Goal: Task Accomplishment & Management: Complete application form

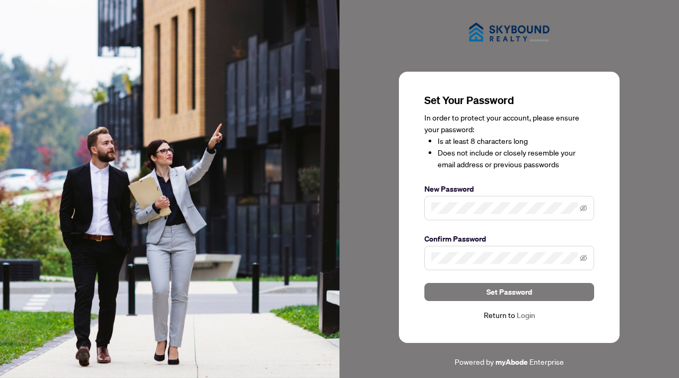
click at [527, 214] on span at bounding box center [510, 208] width 170 height 24
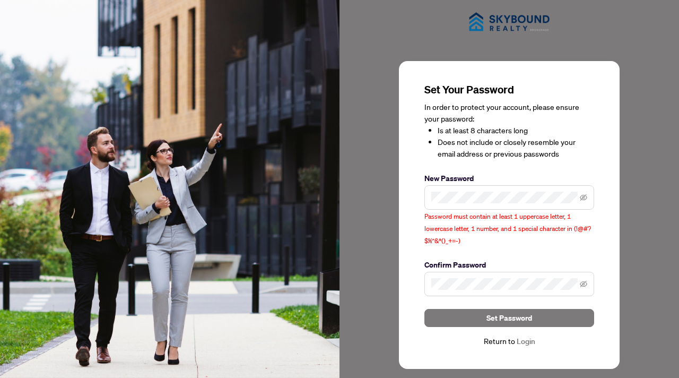
click at [502, 290] on span at bounding box center [510, 284] width 170 height 24
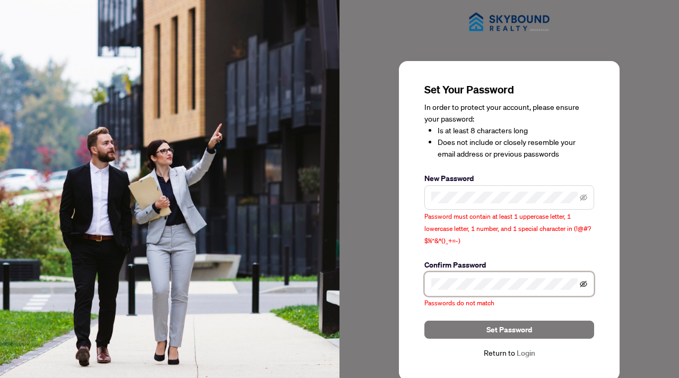
click at [583, 281] on icon "eye-invisible" at bounding box center [583, 284] width 7 height 6
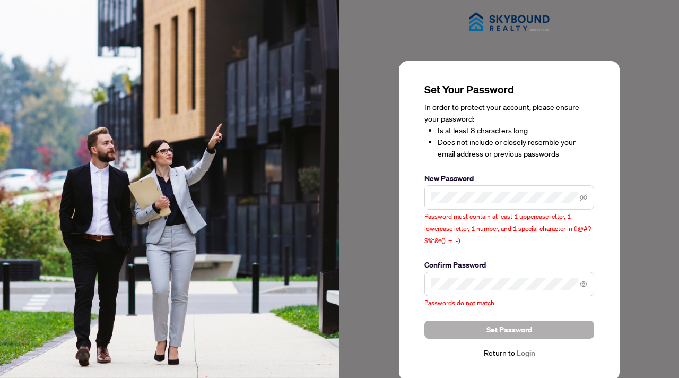
click at [516, 331] on span "Set Password" at bounding box center [510, 329] width 46 height 17
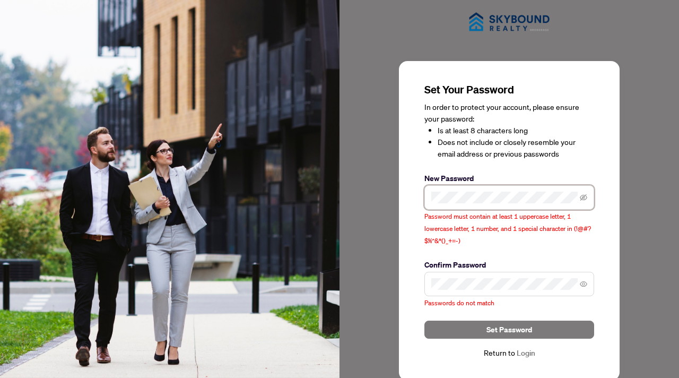
click at [429, 193] on span at bounding box center [510, 197] width 170 height 24
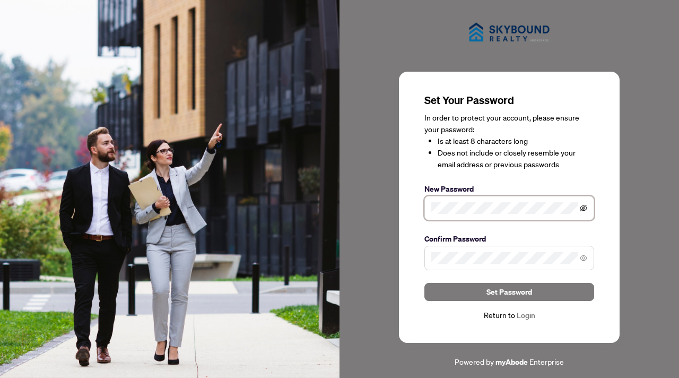
click at [585, 211] on icon "eye-invisible" at bounding box center [583, 207] width 7 height 7
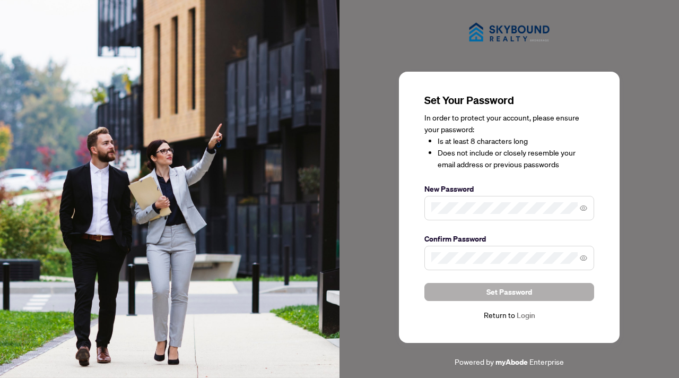
click at [527, 292] on span "Set Password" at bounding box center [510, 291] width 46 height 17
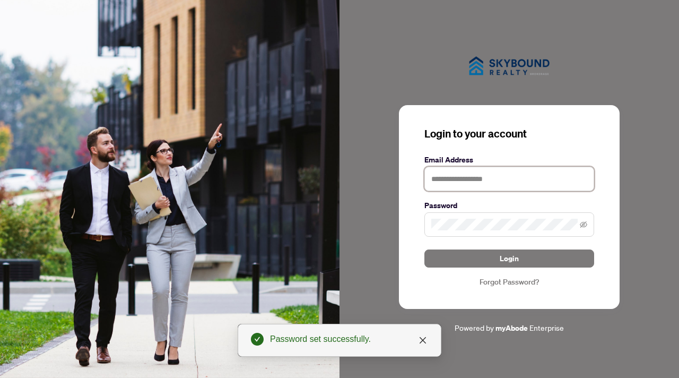
click at [483, 178] on input "text" at bounding box center [510, 179] width 170 height 24
type input "**********"
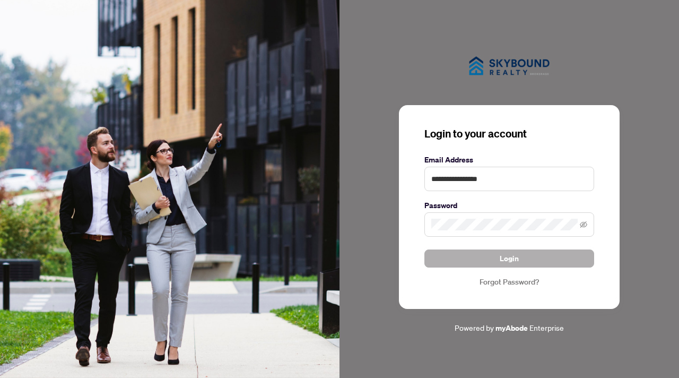
click at [517, 255] on span "Login" at bounding box center [509, 258] width 19 height 17
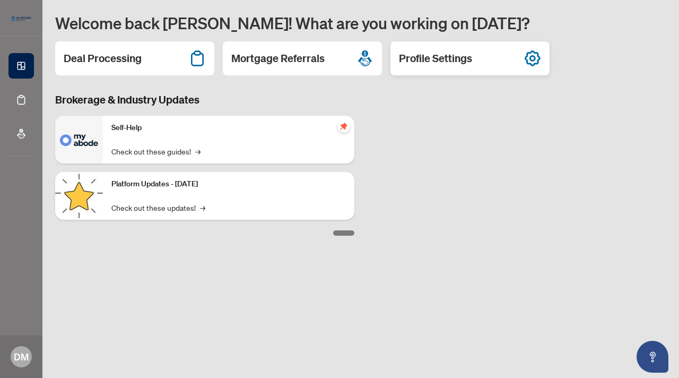
click at [452, 57] on h2 "Profile Settings" at bounding box center [435, 58] width 73 height 15
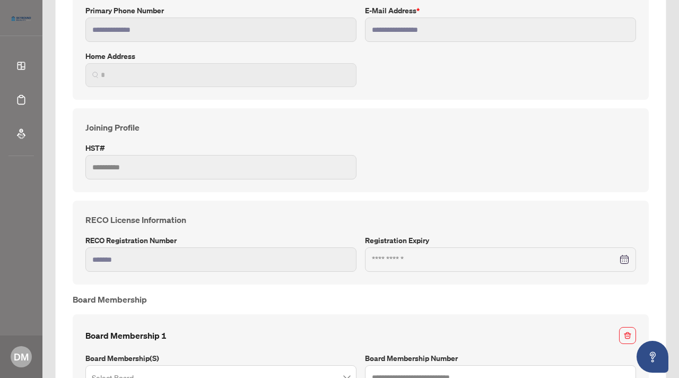
scroll to position [236, 0]
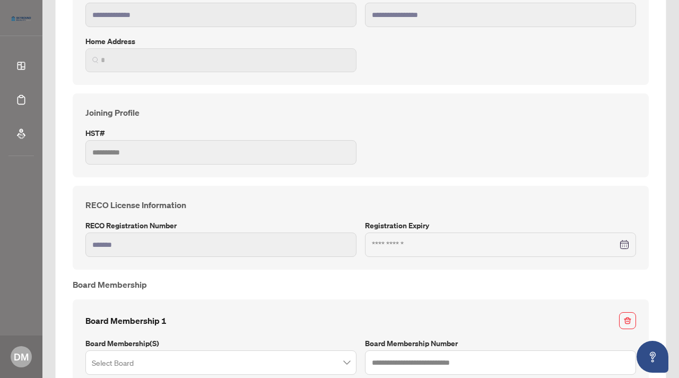
click at [127, 65] on span "*" at bounding box center [220, 60] width 271 height 24
click at [246, 85] on div "**********" at bounding box center [360, 162] width 585 height 504
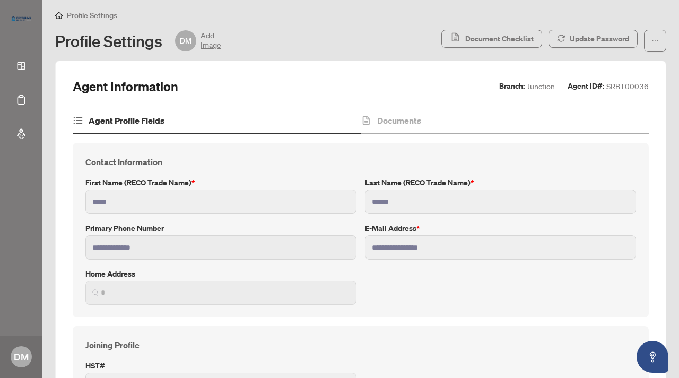
scroll to position [0, 0]
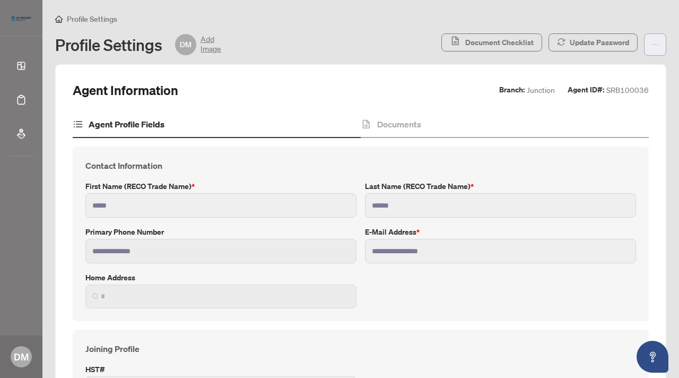
click at [653, 41] on icon "ellipsis" at bounding box center [655, 44] width 7 height 7
click at [375, 19] on div "Profile Settings" at bounding box center [360, 19] width 611 height 12
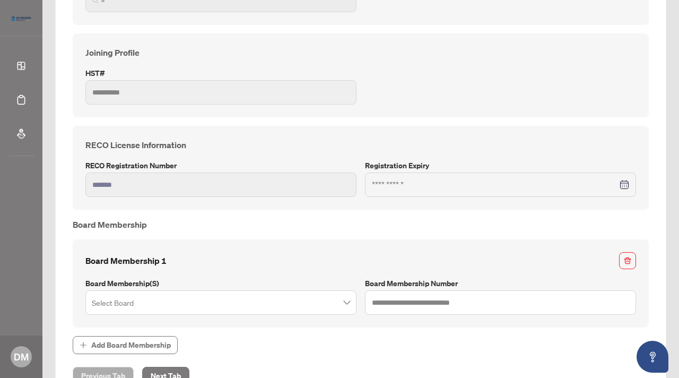
scroll to position [333, 0]
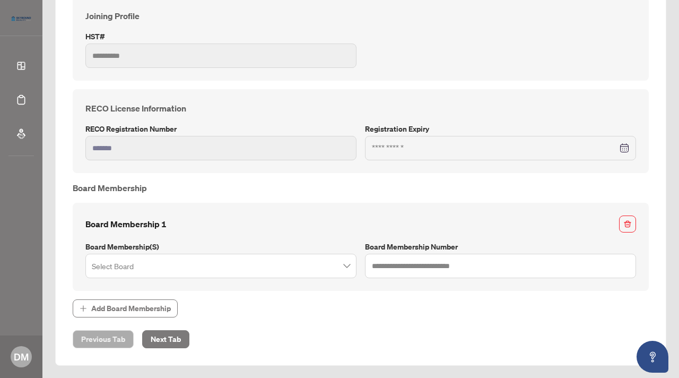
click at [350, 268] on span at bounding box center [221, 266] width 258 height 20
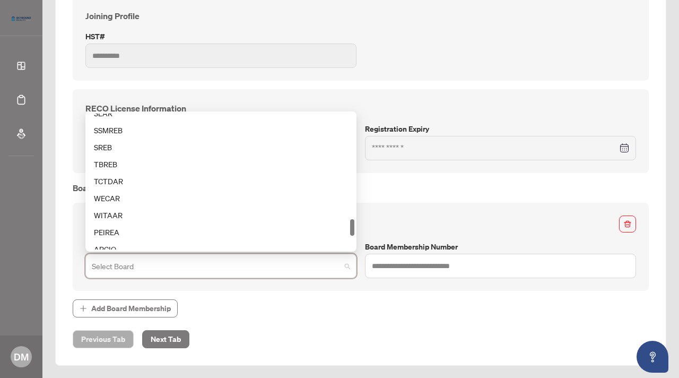
scroll to position [872, 0]
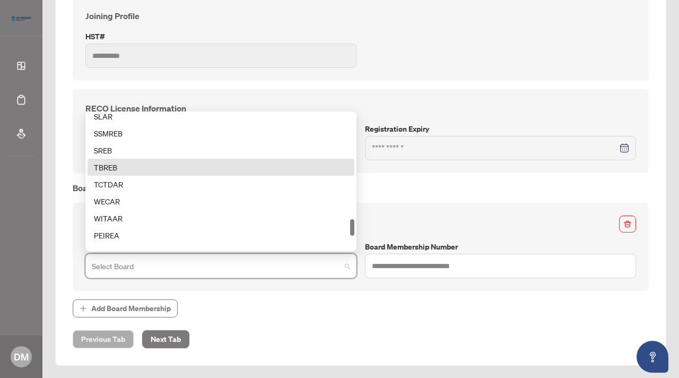
click at [142, 168] on div "TBREB" at bounding box center [221, 167] width 254 height 12
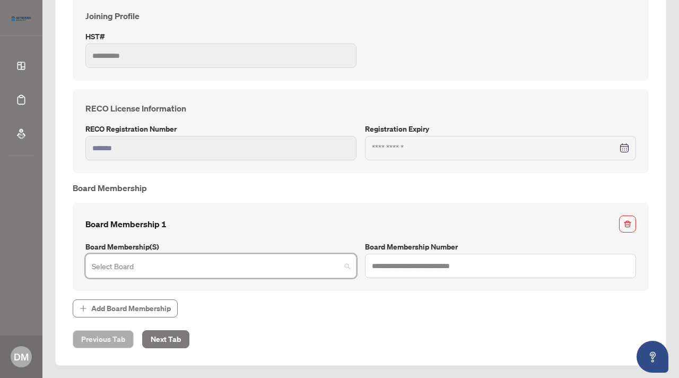
click at [350, 264] on div "Select Board" at bounding box center [220, 266] width 271 height 24
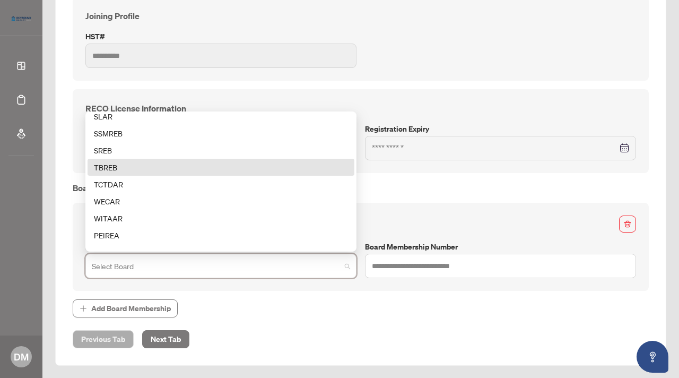
click at [137, 169] on div "TBREB" at bounding box center [221, 167] width 254 height 12
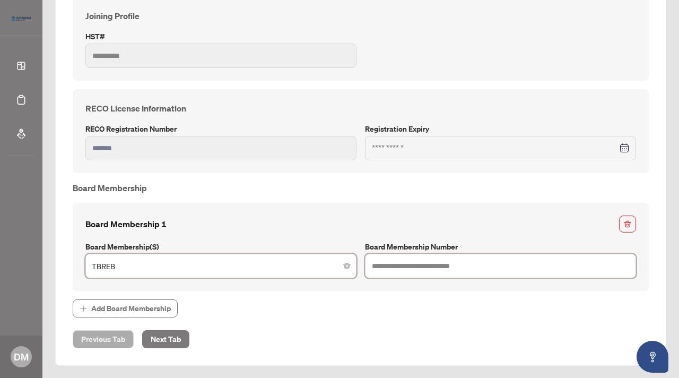
click at [398, 262] on input "text" at bounding box center [500, 266] width 271 height 24
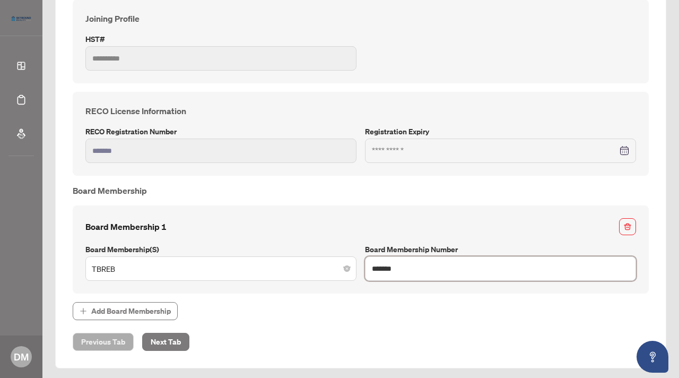
type input "*******"
click at [280, 309] on span "Add Board Membership" at bounding box center [361, 311] width 576 height 18
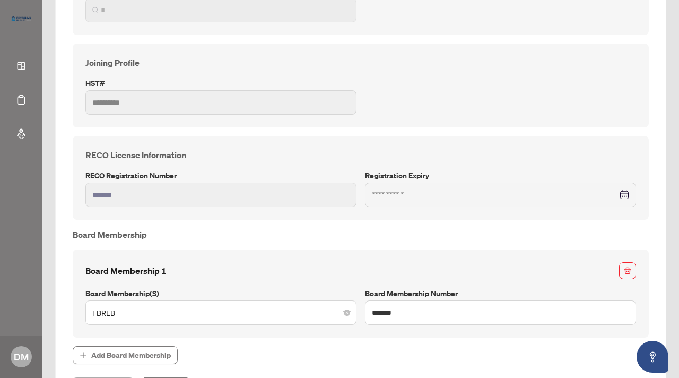
scroll to position [266, 0]
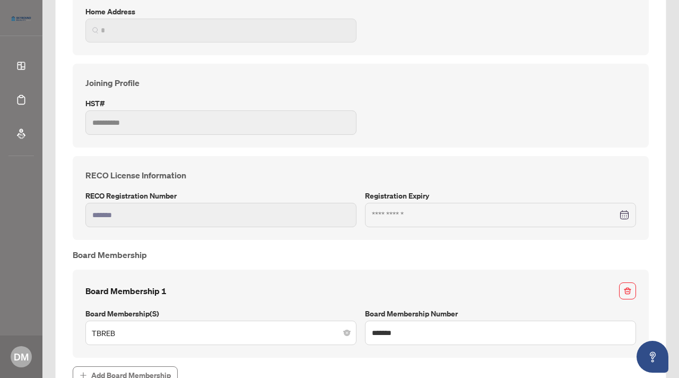
click at [623, 214] on div at bounding box center [500, 215] width 257 height 12
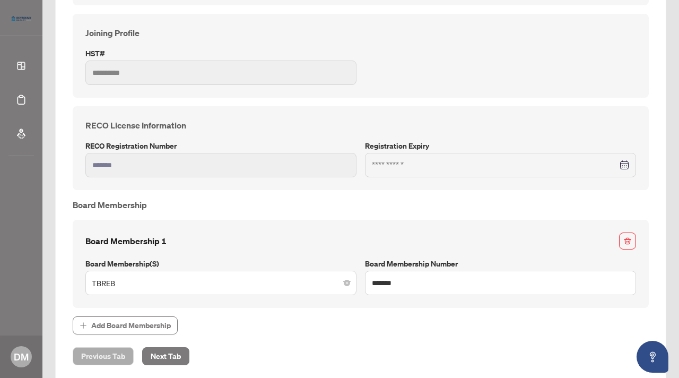
scroll to position [333, 0]
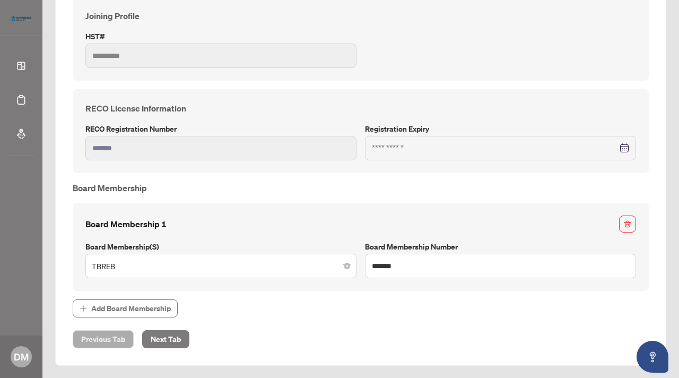
click at [284, 344] on div "Previous Tab Next Tab" at bounding box center [361, 339] width 576 height 18
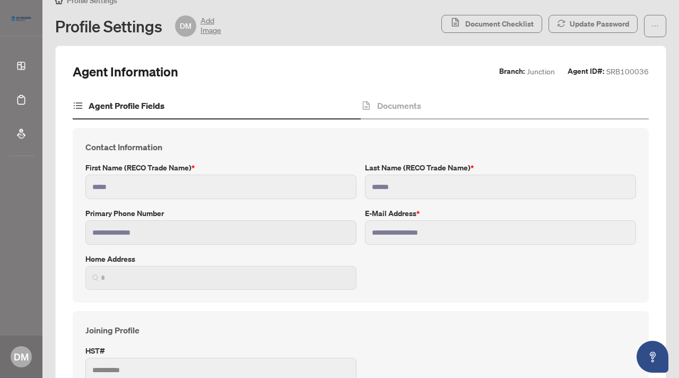
scroll to position [0, 0]
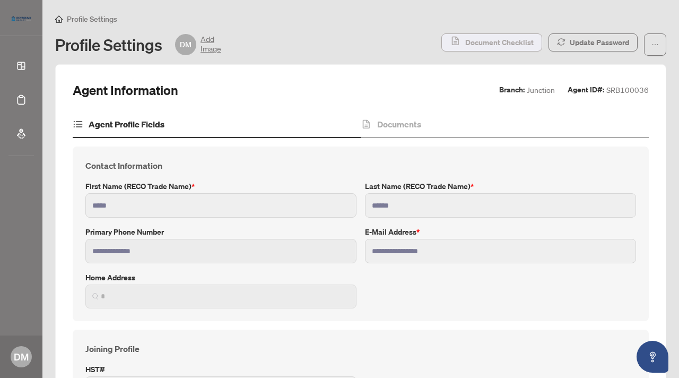
click at [513, 43] on span "Document Checklist" at bounding box center [499, 42] width 68 height 17
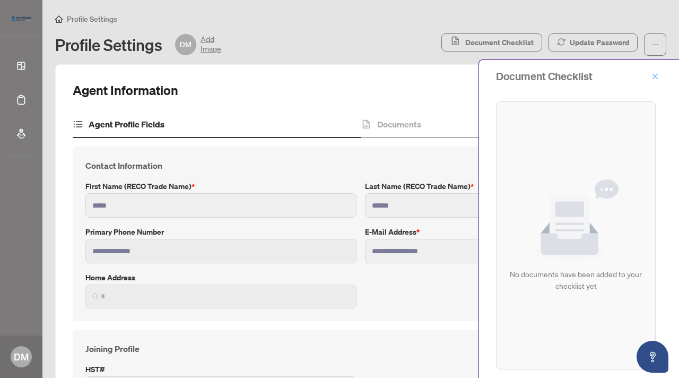
click at [655, 77] on icon "close" at bounding box center [656, 76] width 6 height 6
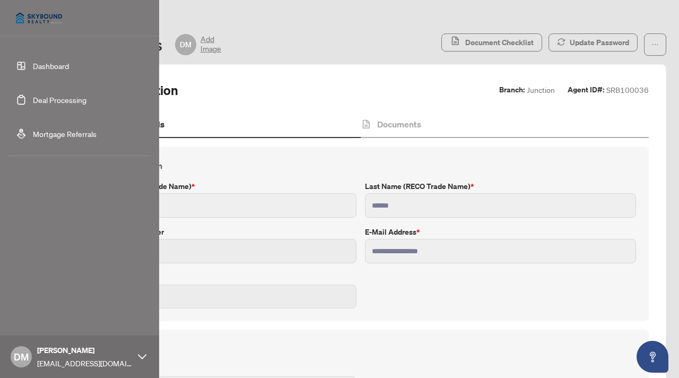
click at [54, 65] on link "Dashboard" at bounding box center [51, 66] width 36 height 10
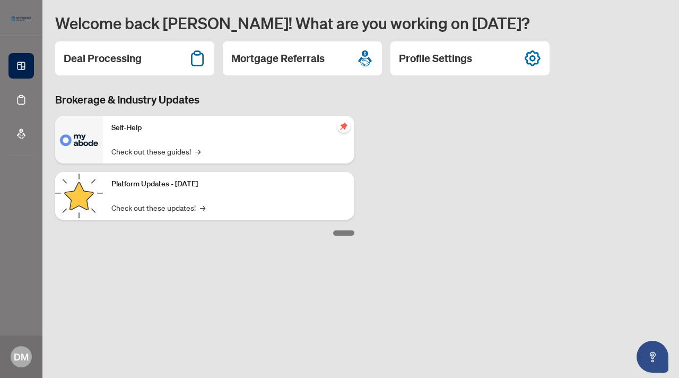
click at [82, 133] on img at bounding box center [79, 140] width 48 height 48
click at [309, 135] on div "Self-Help Check out these guides! →" at bounding box center [229, 140] width 252 height 48
click at [190, 151] on link "Check out these guides! →" at bounding box center [155, 151] width 89 height 12
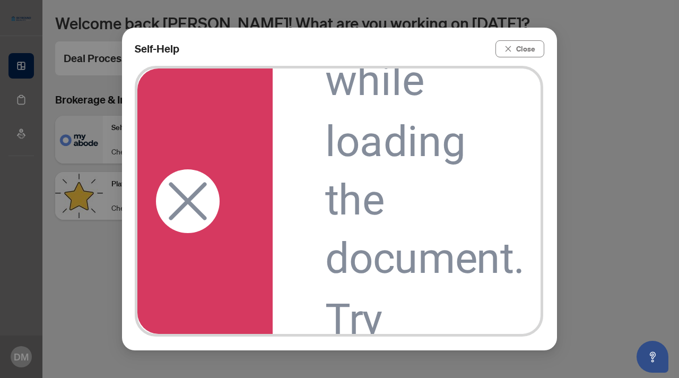
click at [610, 226] on div "Self-Help Close" at bounding box center [339, 189] width 679 height 378
click at [514, 48] on button "Close" at bounding box center [520, 48] width 49 height 17
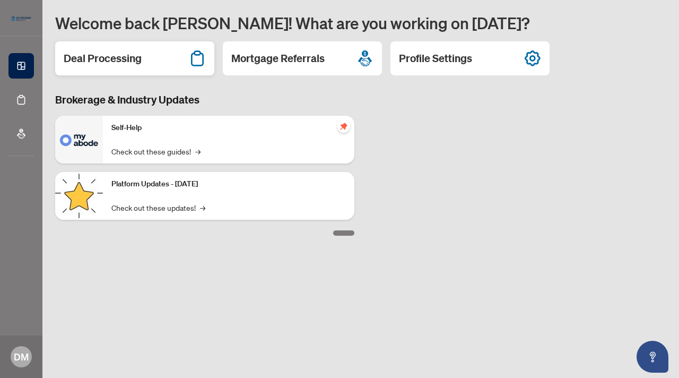
click at [130, 62] on h2 "Deal Processing" at bounding box center [103, 58] width 78 height 15
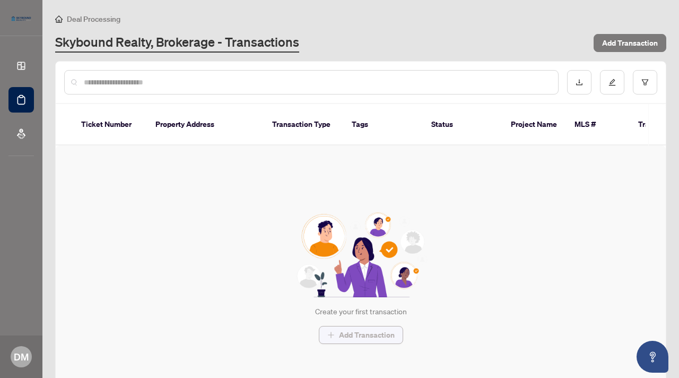
click at [366, 326] on span "Add Transaction" at bounding box center [367, 334] width 56 height 17
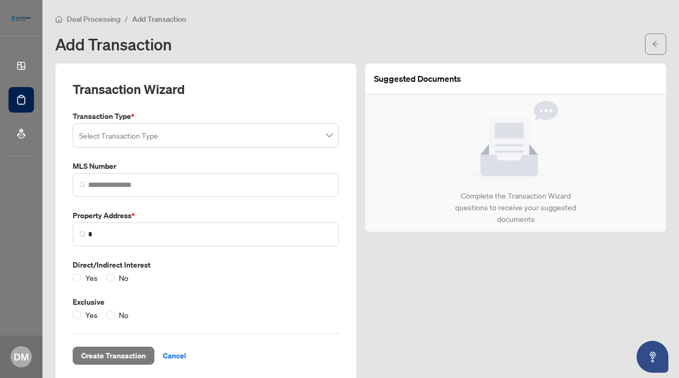
click at [479, 323] on div "Suggested Documents Complete the Transaction Wizard questions to receive your s…" at bounding box center [516, 222] width 310 height 319
click at [390, 40] on div "Add Transaction" at bounding box center [347, 44] width 584 height 17
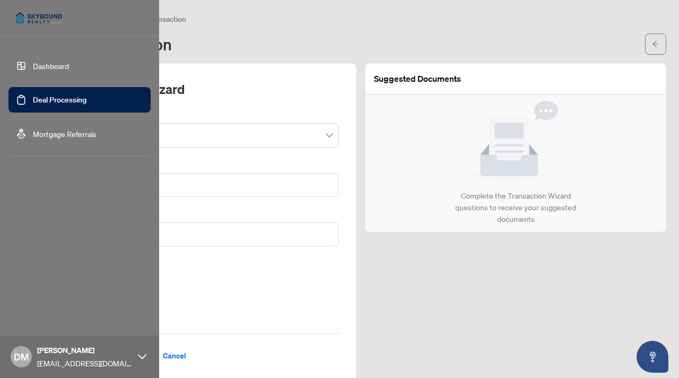
click at [50, 65] on link "Dashboard" at bounding box center [51, 66] width 36 height 10
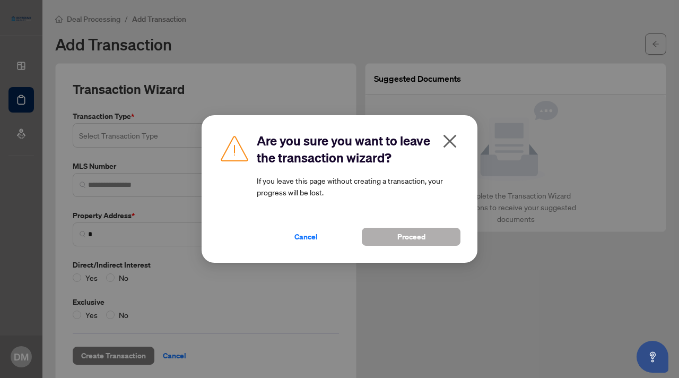
click at [405, 235] on span "Proceed" at bounding box center [411, 236] width 28 height 17
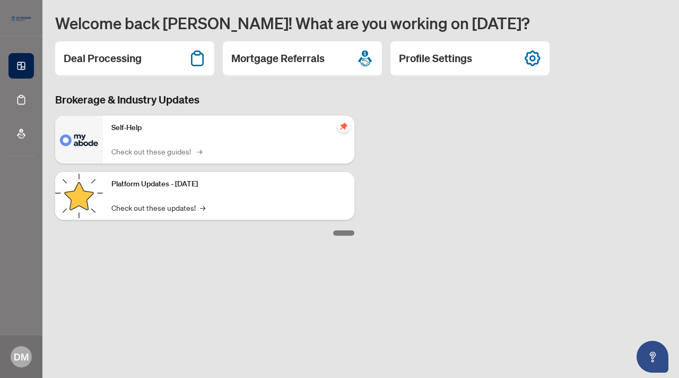
click at [136, 150] on link "Check out these guides! →" at bounding box center [155, 151] width 89 height 12
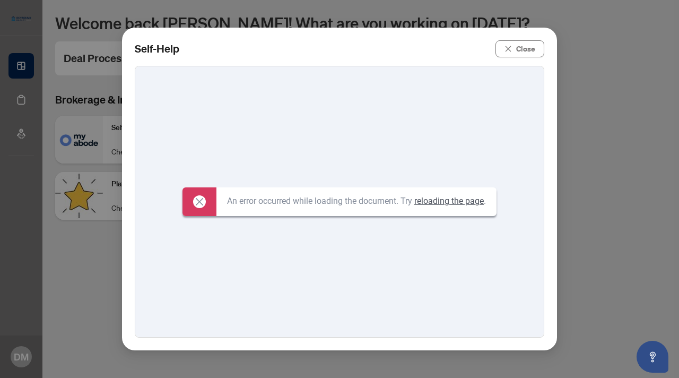
click at [198, 202] on icon at bounding box center [199, 201] width 13 height 13
click at [523, 49] on span "Close" at bounding box center [525, 48] width 19 height 17
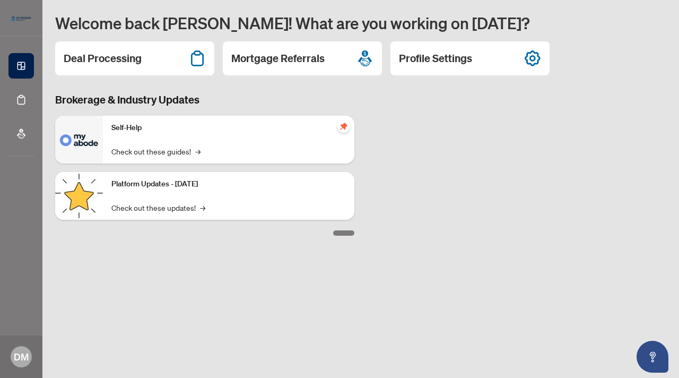
click at [313, 145] on div "Self-Help Check out these guides! →" at bounding box center [229, 140] width 252 height 48
click at [85, 144] on img at bounding box center [79, 140] width 48 height 48
